Goal: Transaction & Acquisition: Purchase product/service

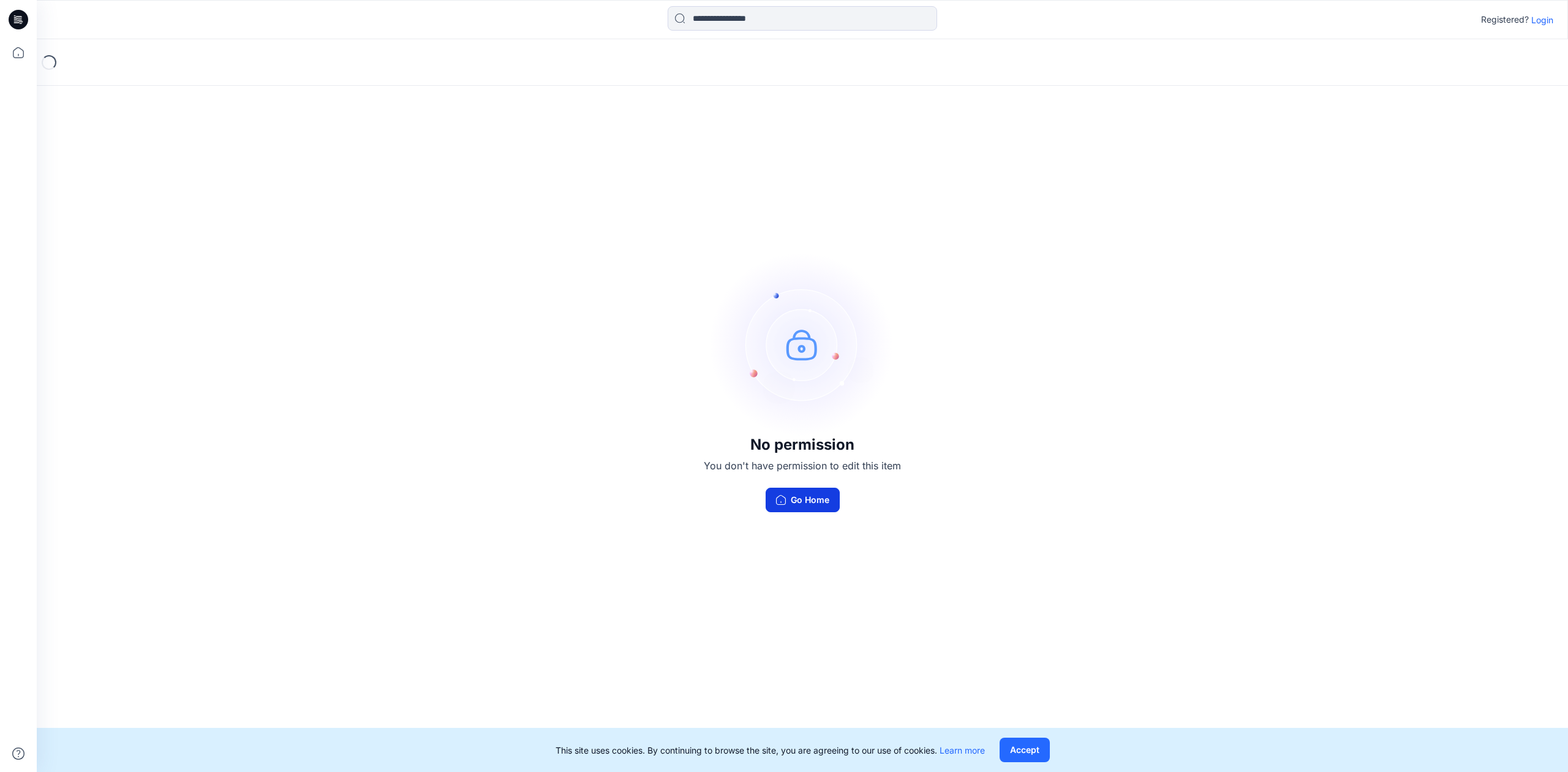
click at [818, 502] on button "Go Home" at bounding box center [802, 500] width 74 height 25
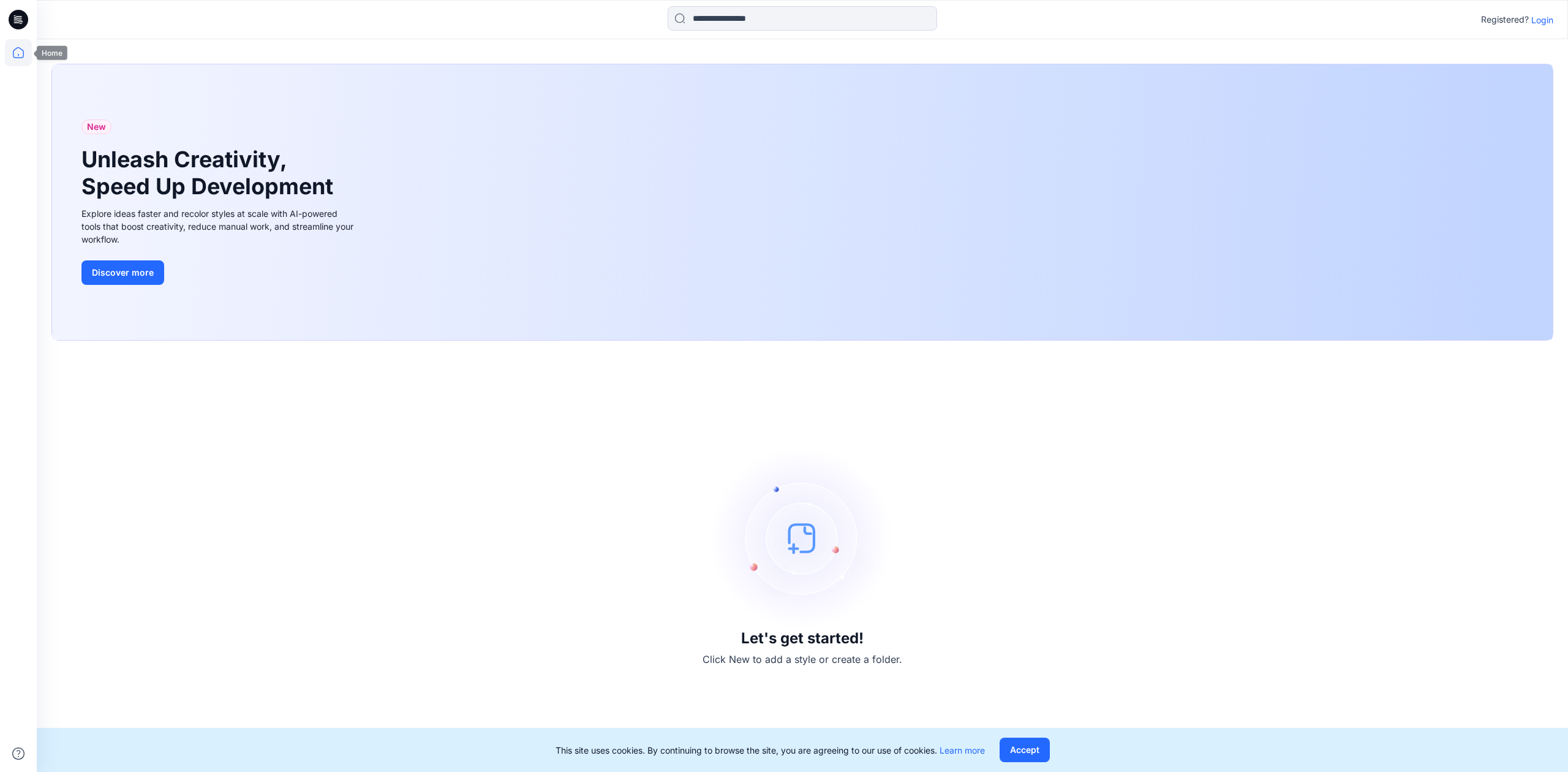
click at [20, 62] on icon at bounding box center [19, 53] width 27 height 27
click at [16, 49] on icon at bounding box center [19, 53] width 27 height 27
click at [23, 15] on icon at bounding box center [18, 20] width 20 height 20
click at [1538, 26] on div "Registered? Login" at bounding box center [1517, 19] width 72 height 14
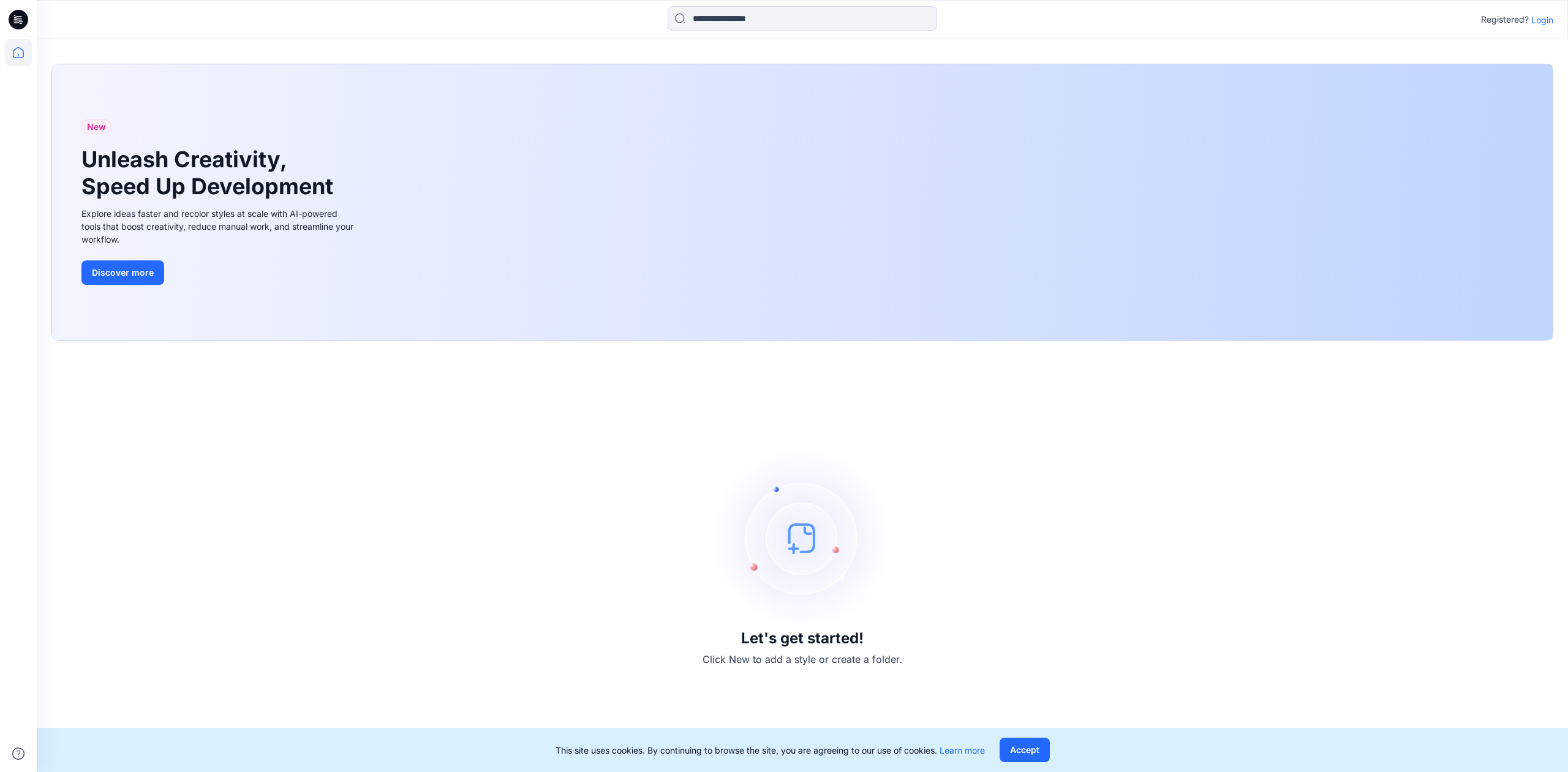
click at [1544, 20] on p "Login" at bounding box center [1542, 20] width 22 height 13
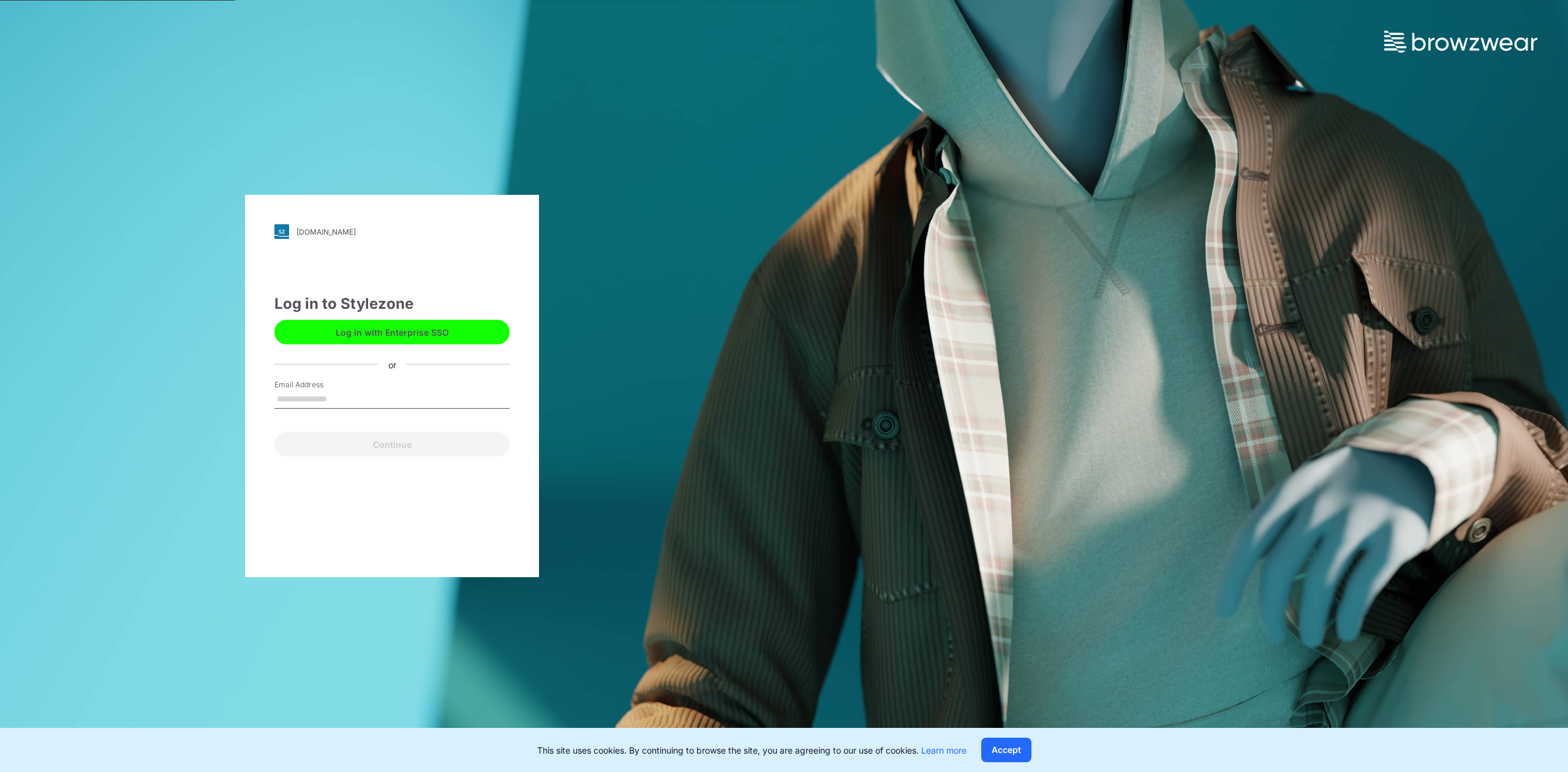
click at [362, 403] on input "Email Address" at bounding box center [391, 400] width 235 height 19
type input "**********"
click at [385, 449] on button "Continue" at bounding box center [391, 443] width 235 height 25
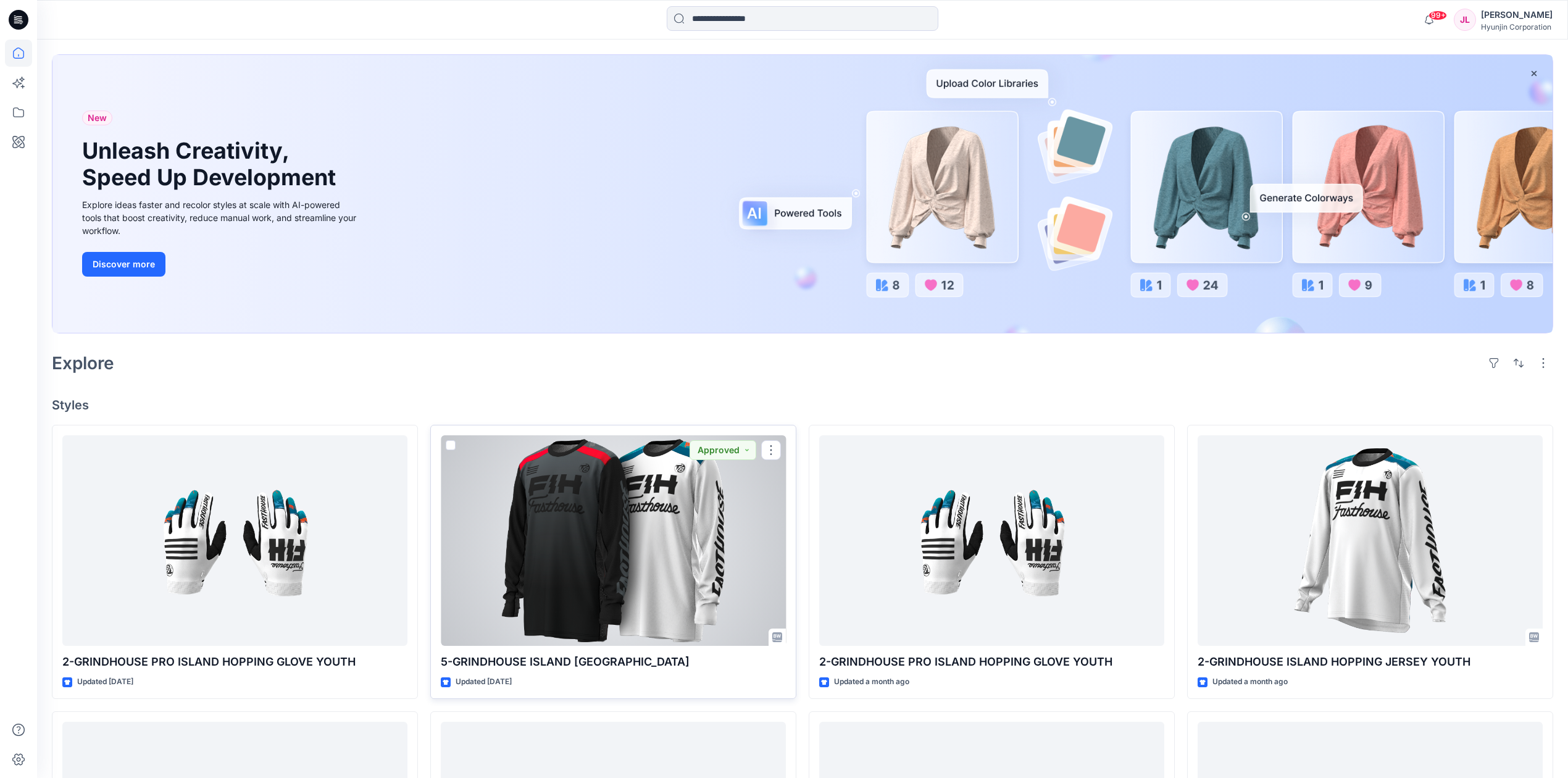
scroll to position [82, 0]
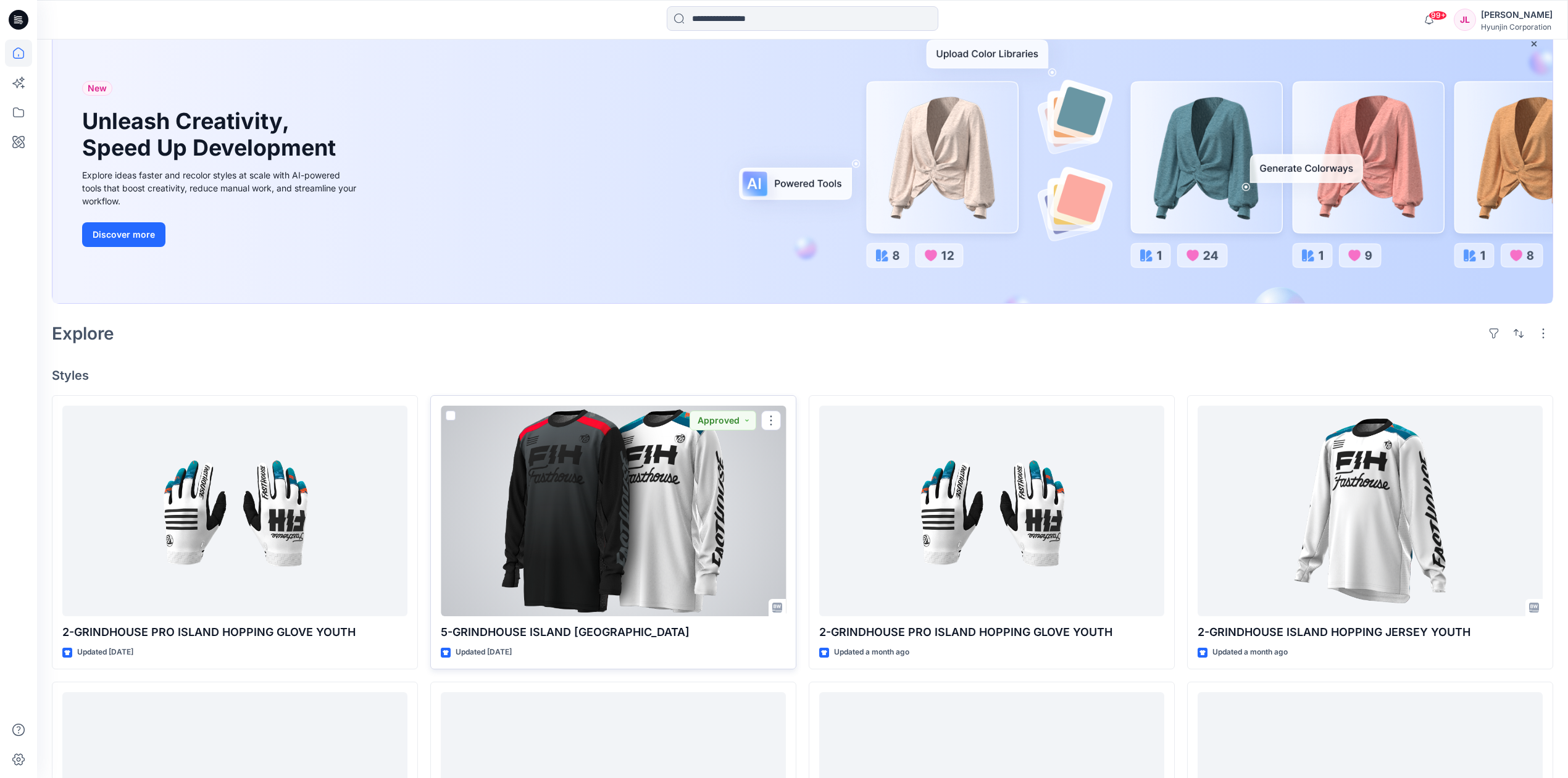
click at [645, 497] on div at bounding box center [613, 511] width 345 height 211
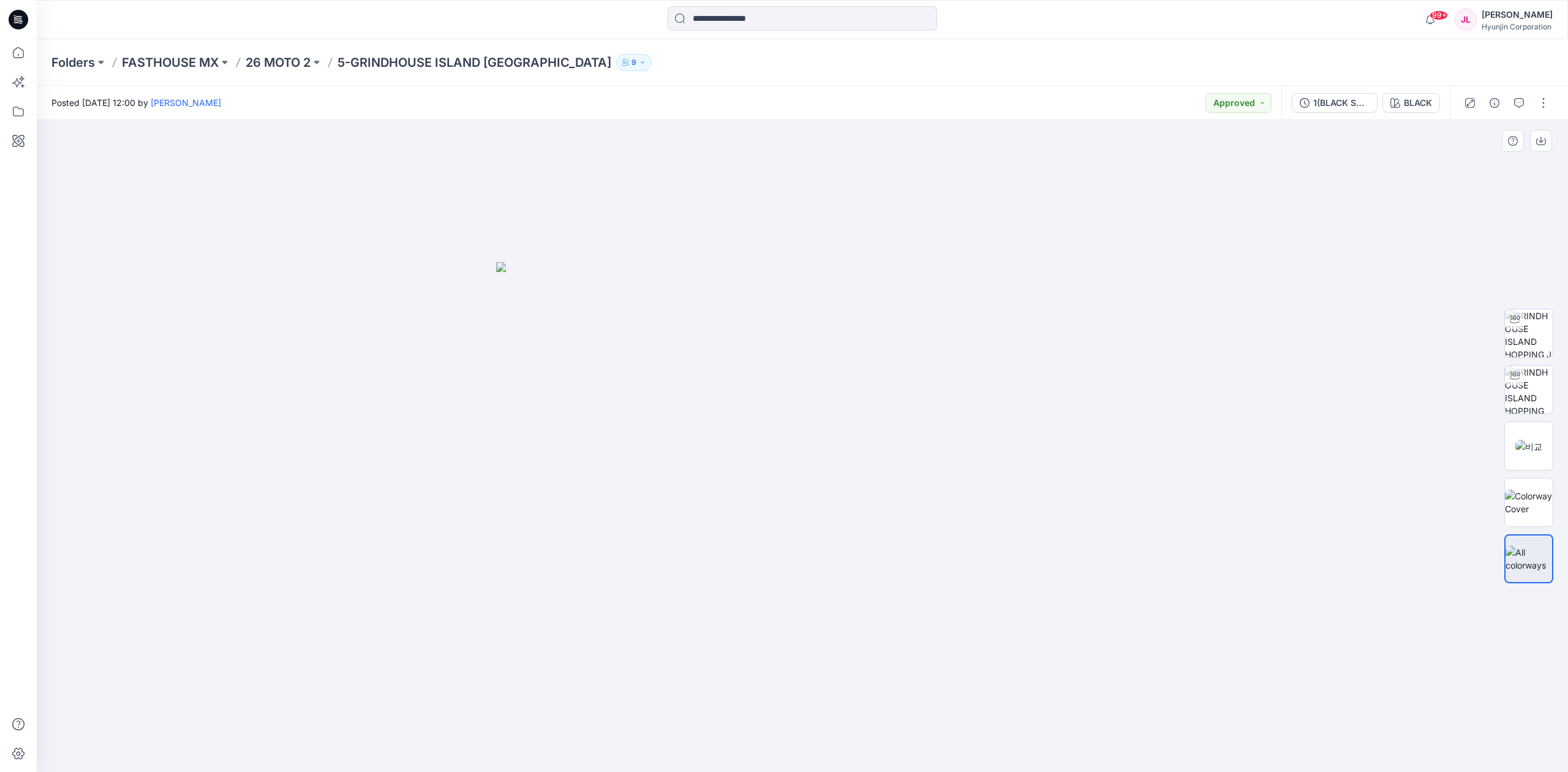
drag, startPoint x: 941, startPoint y: 658, endPoint x: 936, endPoint y: 646, distance: 13.0
click at [938, 655] on div at bounding box center [802, 446] width 1531 height 652
drag, startPoint x: 934, startPoint y: 585, endPoint x: 786, endPoint y: 585, distance: 148.0
click at [786, 585] on img at bounding box center [802, 517] width 613 height 510
click at [1537, 511] on img at bounding box center [1529, 502] width 48 height 26
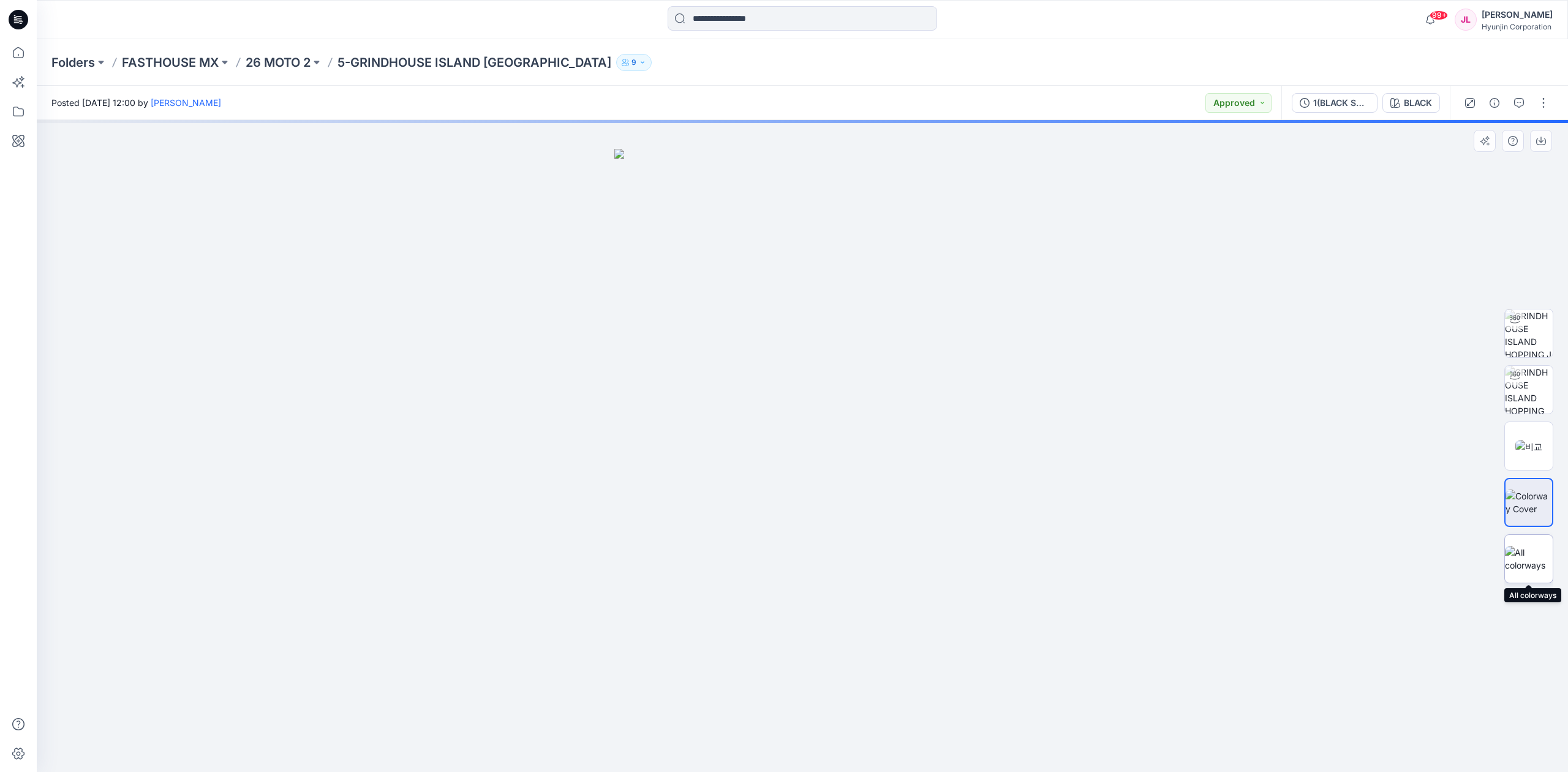
click at [1541, 565] on img at bounding box center [1529, 558] width 48 height 26
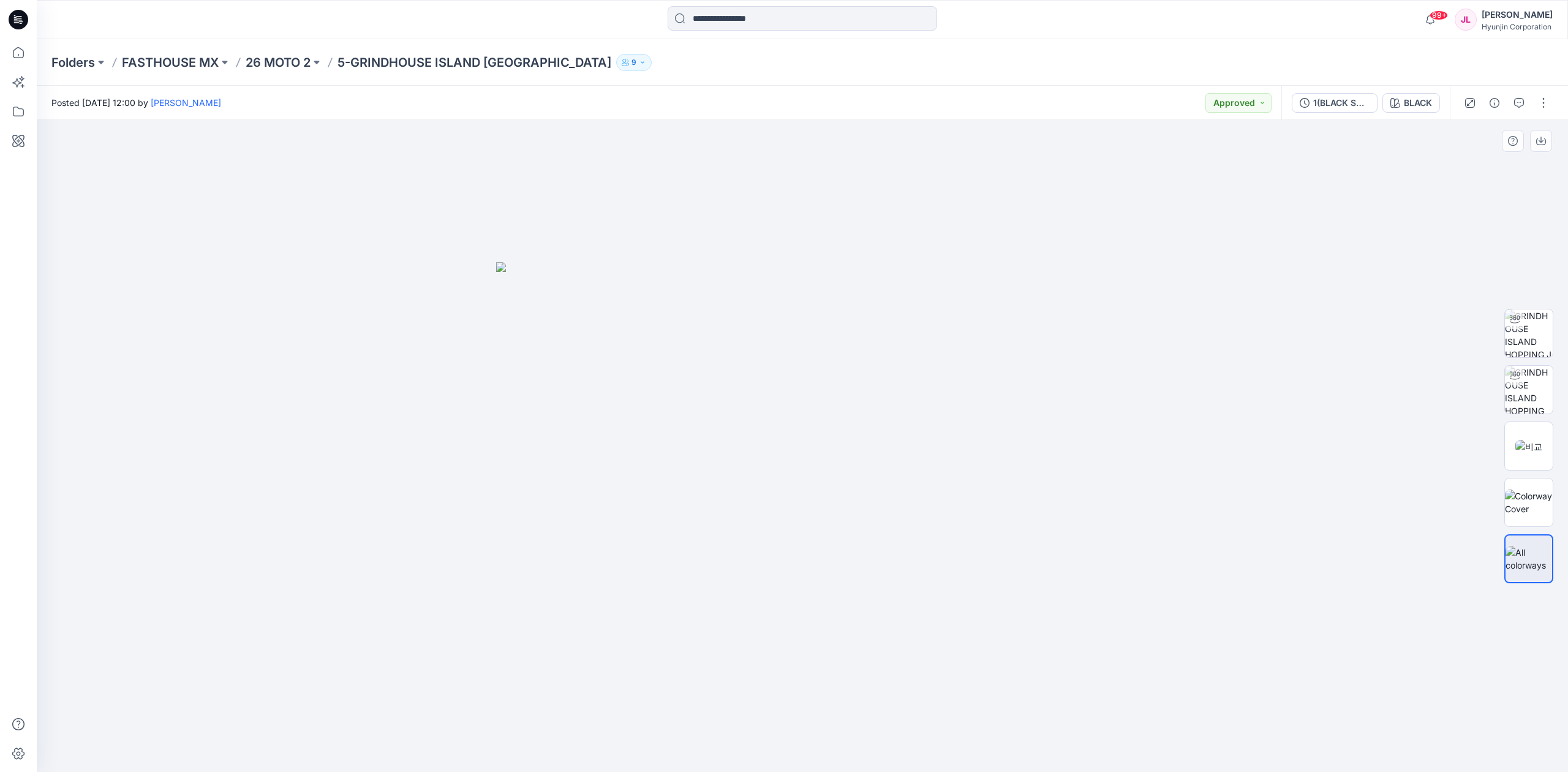
drag, startPoint x: 984, startPoint y: 565, endPoint x: 716, endPoint y: 554, distance: 268.2
click at [716, 554] on img at bounding box center [802, 517] width 613 height 510
click at [941, 476] on img at bounding box center [802, 517] width 613 height 510
drag, startPoint x: 928, startPoint y: 605, endPoint x: 792, endPoint y: 602, distance: 136.0
click at [788, 606] on img at bounding box center [802, 517] width 613 height 510
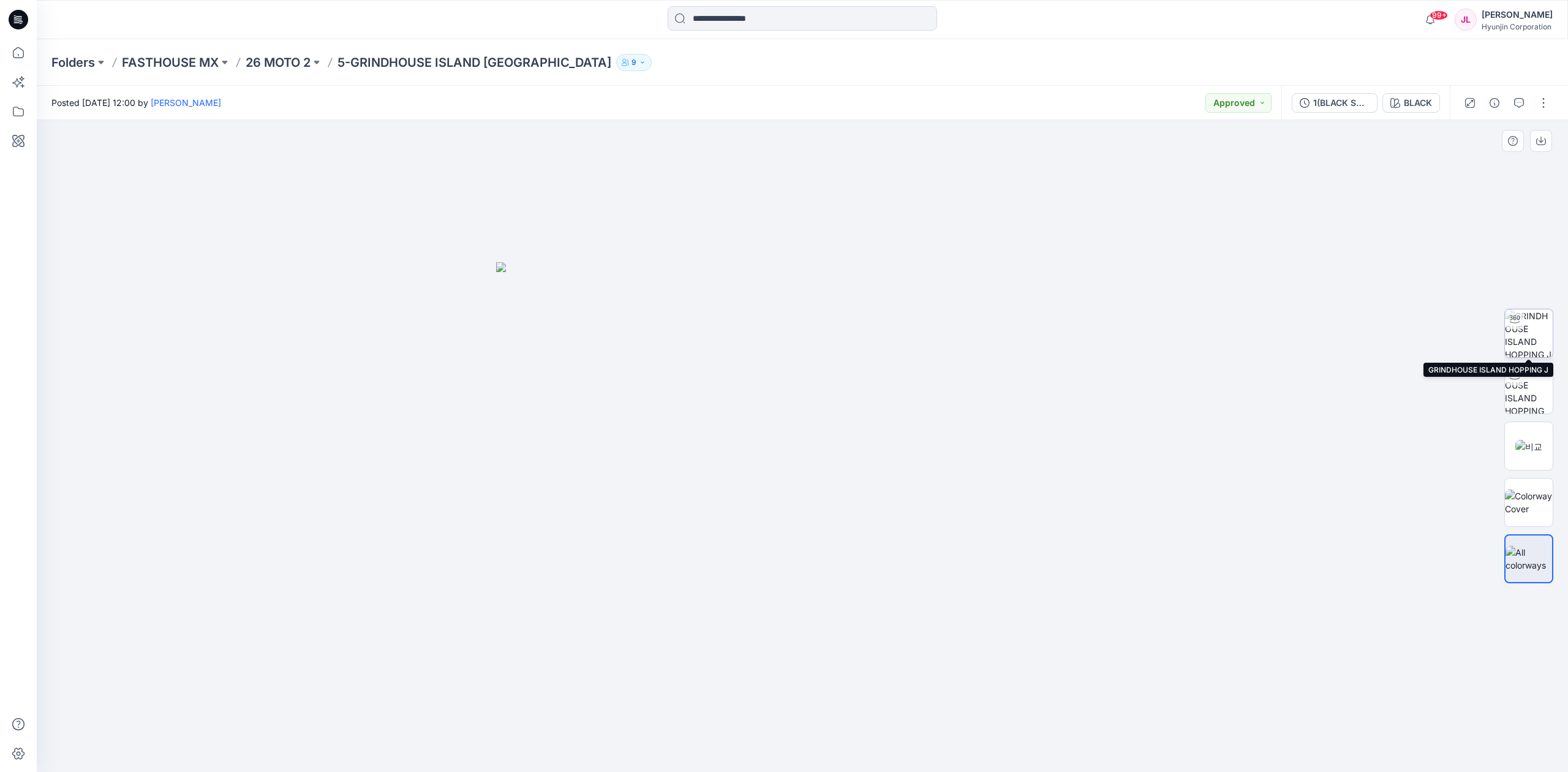
click at [1521, 337] on img at bounding box center [1529, 334] width 48 height 48
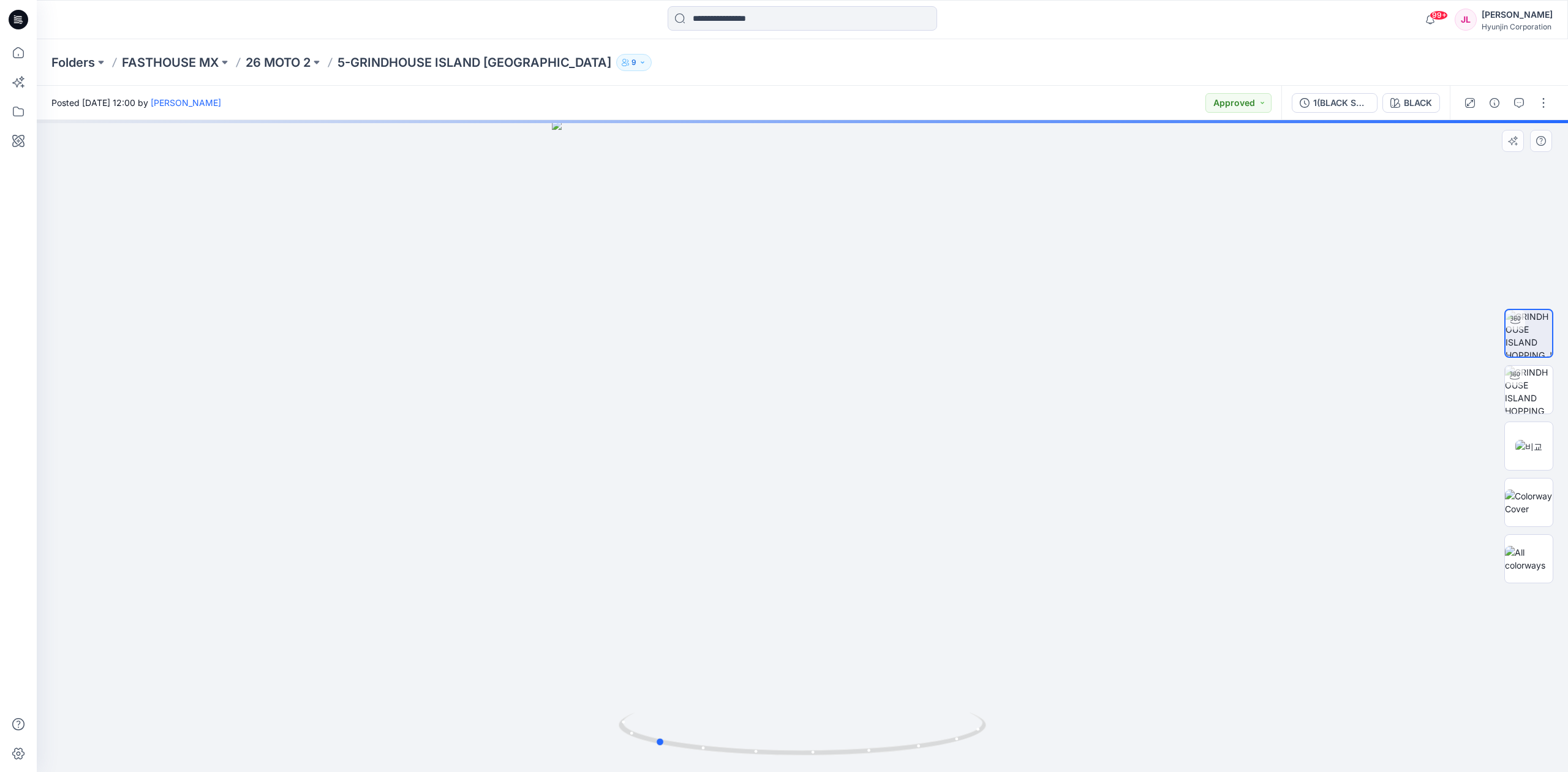
drag, startPoint x: 988, startPoint y: 579, endPoint x: 841, endPoint y: 577, distance: 147.0
click at [841, 579] on div at bounding box center [802, 446] width 1531 height 652
